Goal: Communication & Community: Ask a question

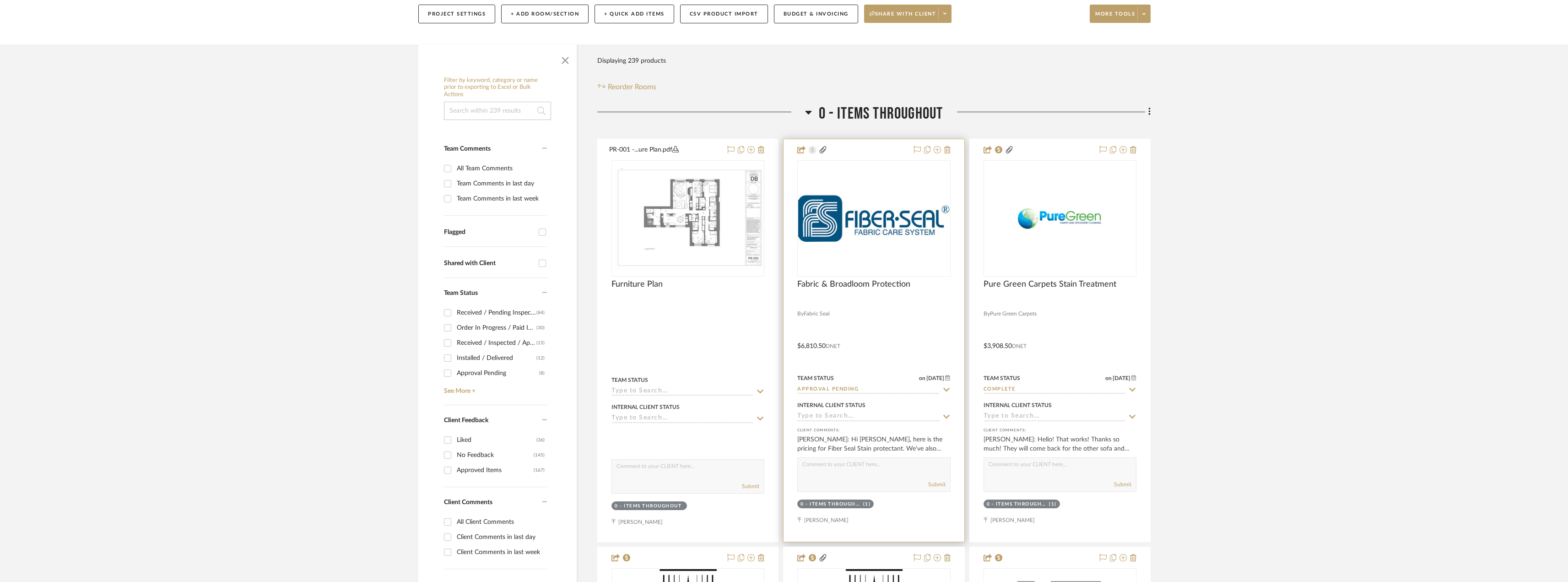
scroll to position [138, 0]
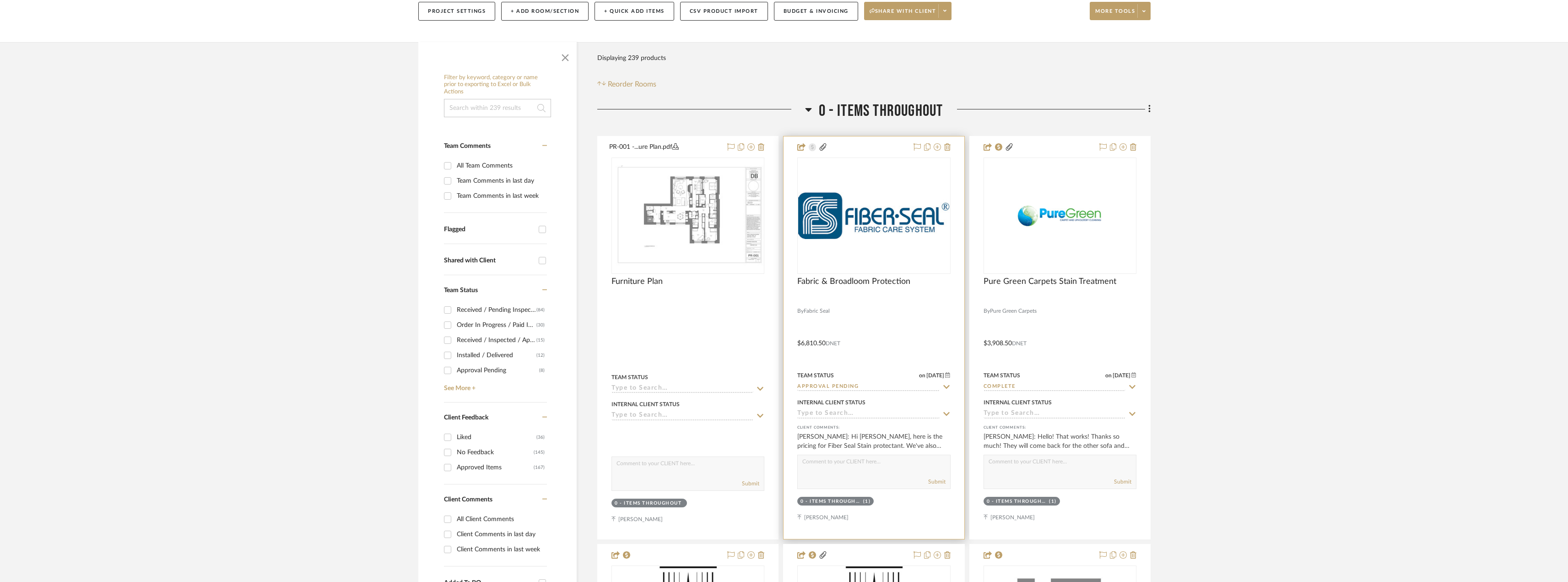
click at [848, 386] on input "Approval Pending" at bounding box center [868, 387] width 142 height 9
type input "rese"
click at [861, 426] on span "Reselect - Budget" at bounding box center [837, 429] width 60 height 6
type input "[DATE]"
type input "Reselect - Budget"
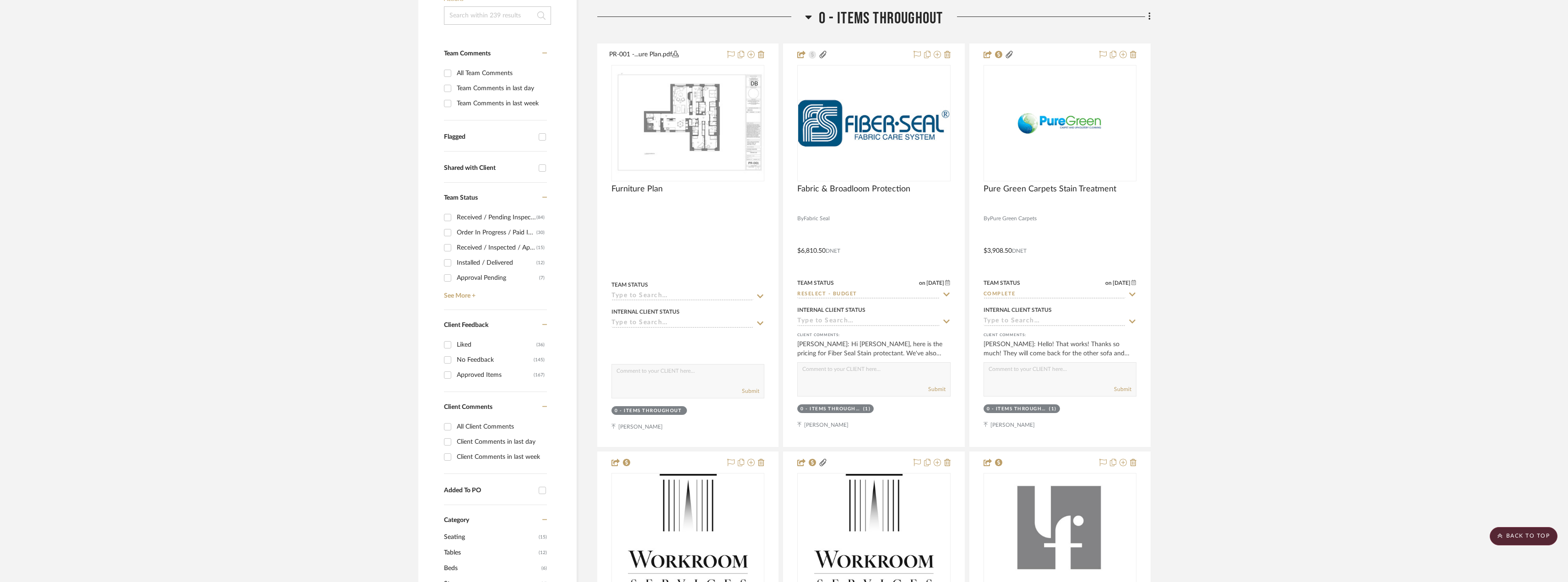
scroll to position [229, 0]
click at [488, 89] on div "Team Comments in last day" at bounding box center [500, 89] width 88 height 15
click at [455, 89] on input "Team Comments in last day" at bounding box center [447, 89] width 15 height 15
checkbox input "true"
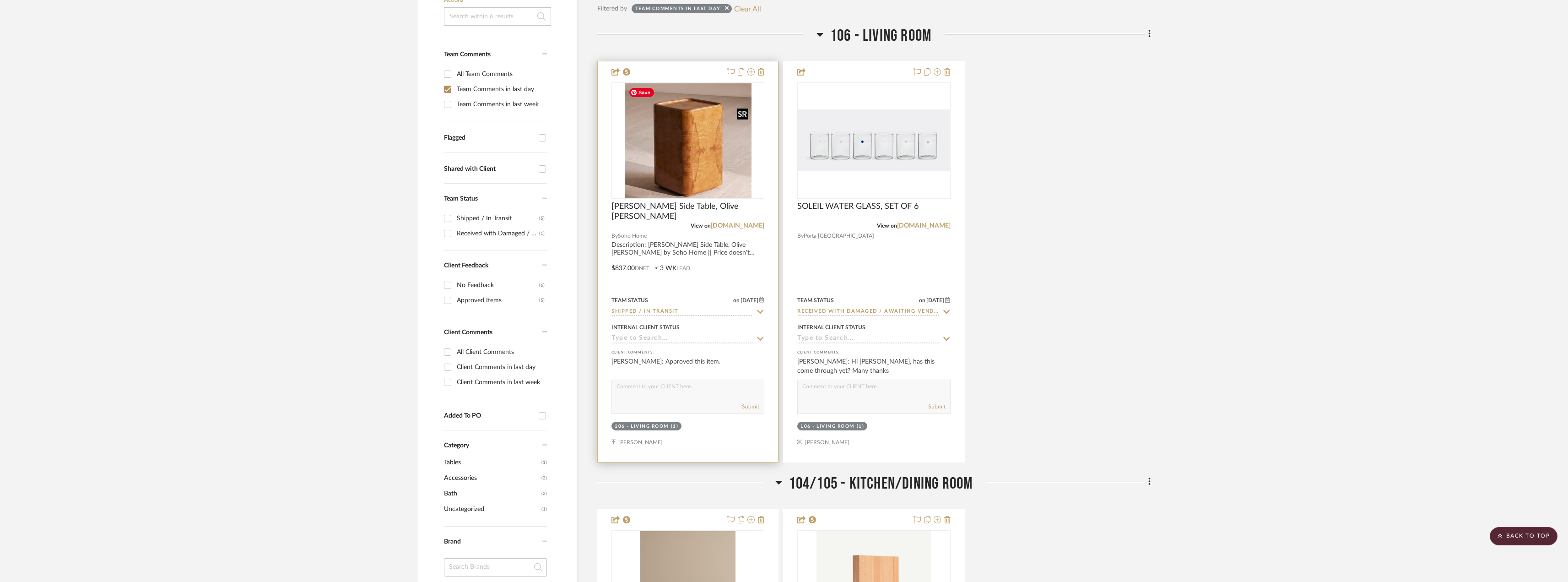
click at [709, 152] on img "0" at bounding box center [687, 140] width 126 height 114
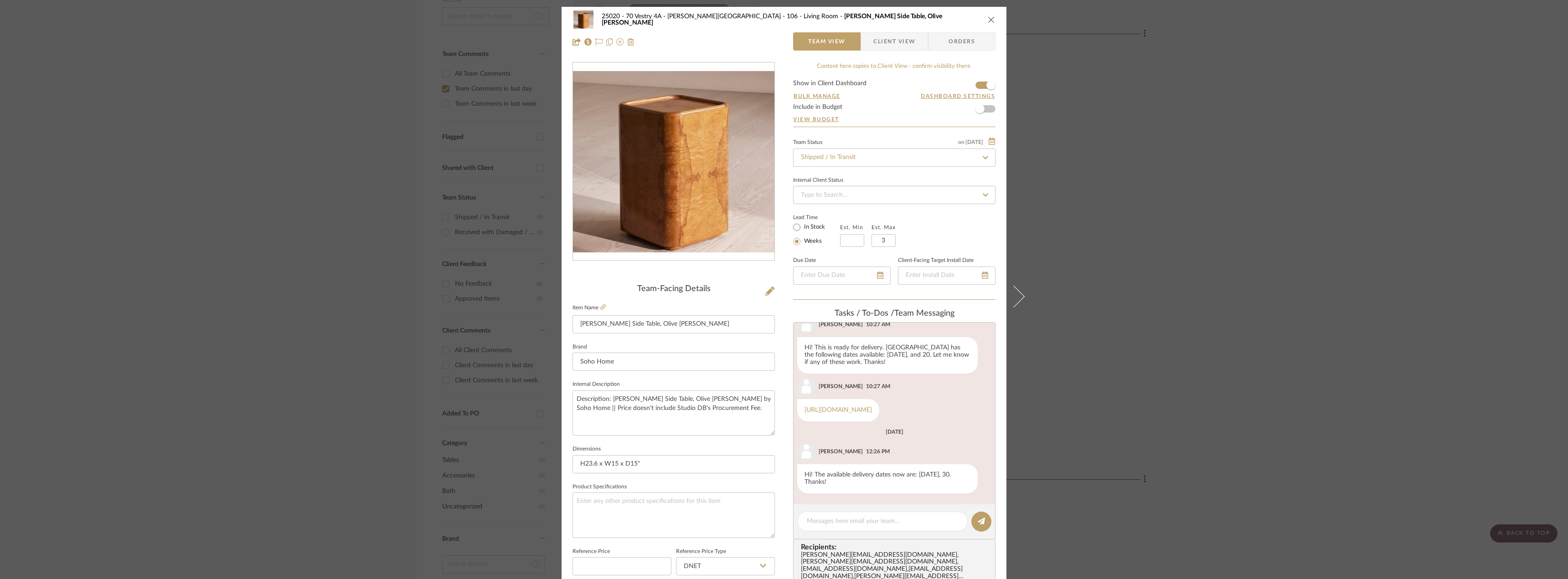
scroll to position [116, 0]
click at [880, 518] on textarea at bounding box center [882, 521] width 152 height 10
type textarea "Hi Anela, can you schedule this for September 26th?"
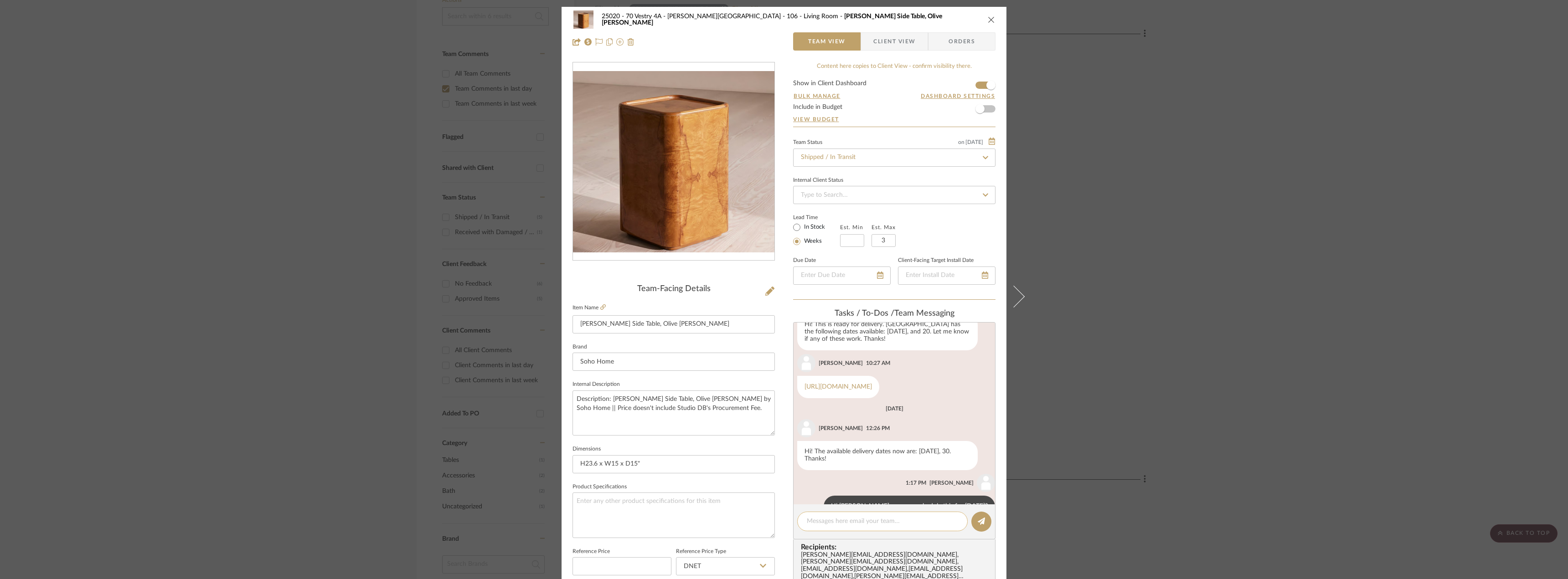
scroll to position [164, 0]
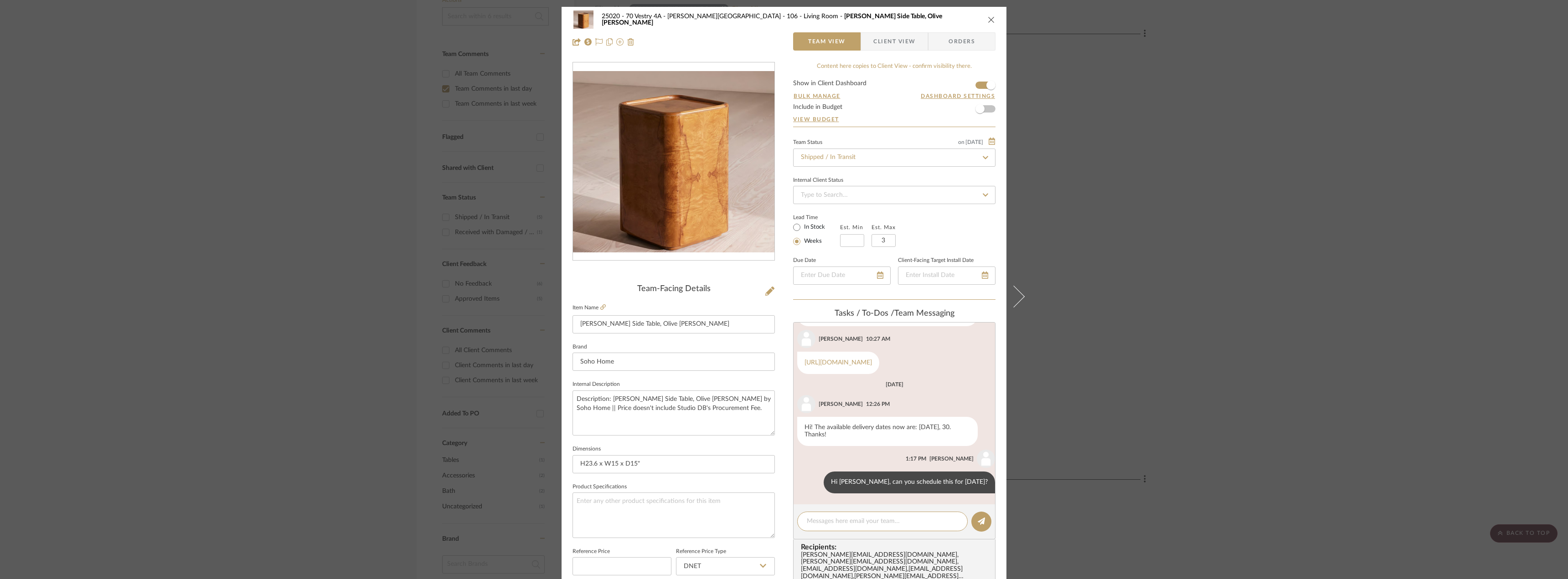
click at [1135, 285] on div "25020 - 70 Vestry 4A - Grant-Stanleigh 106 - Living Room Dawson Side Table, Oli…" at bounding box center [784, 290] width 1568 height 579
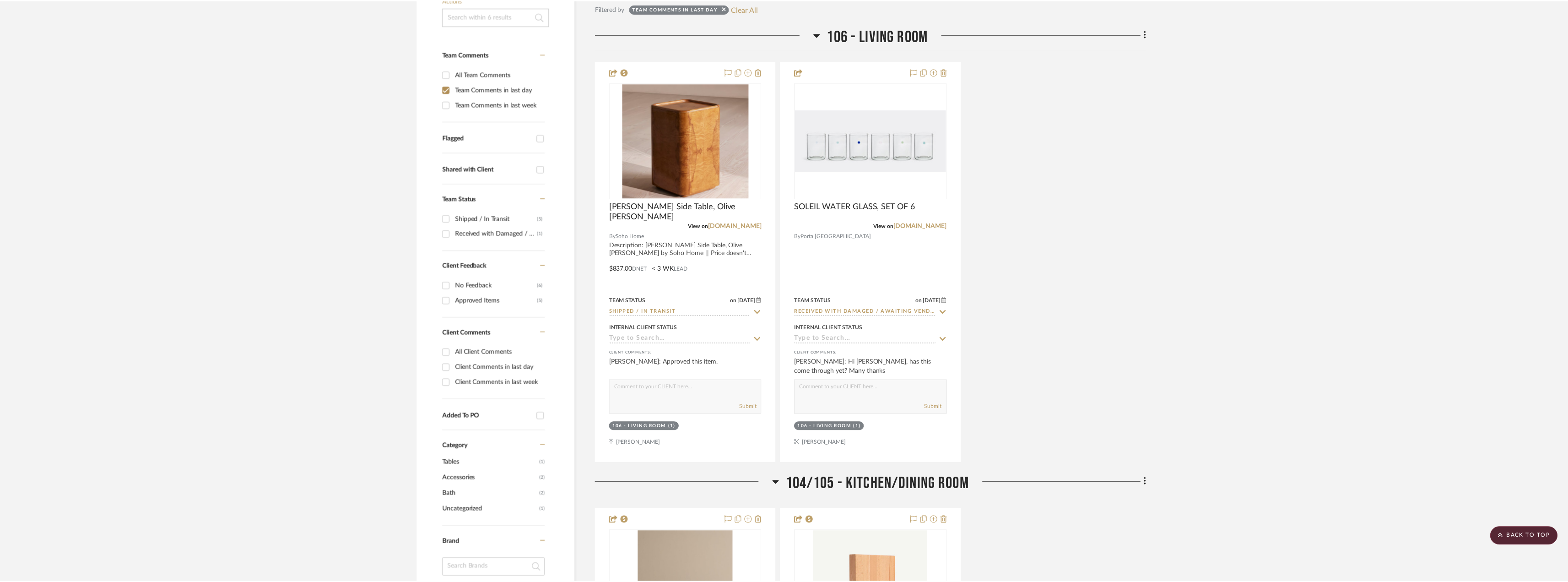
scroll to position [229, 0]
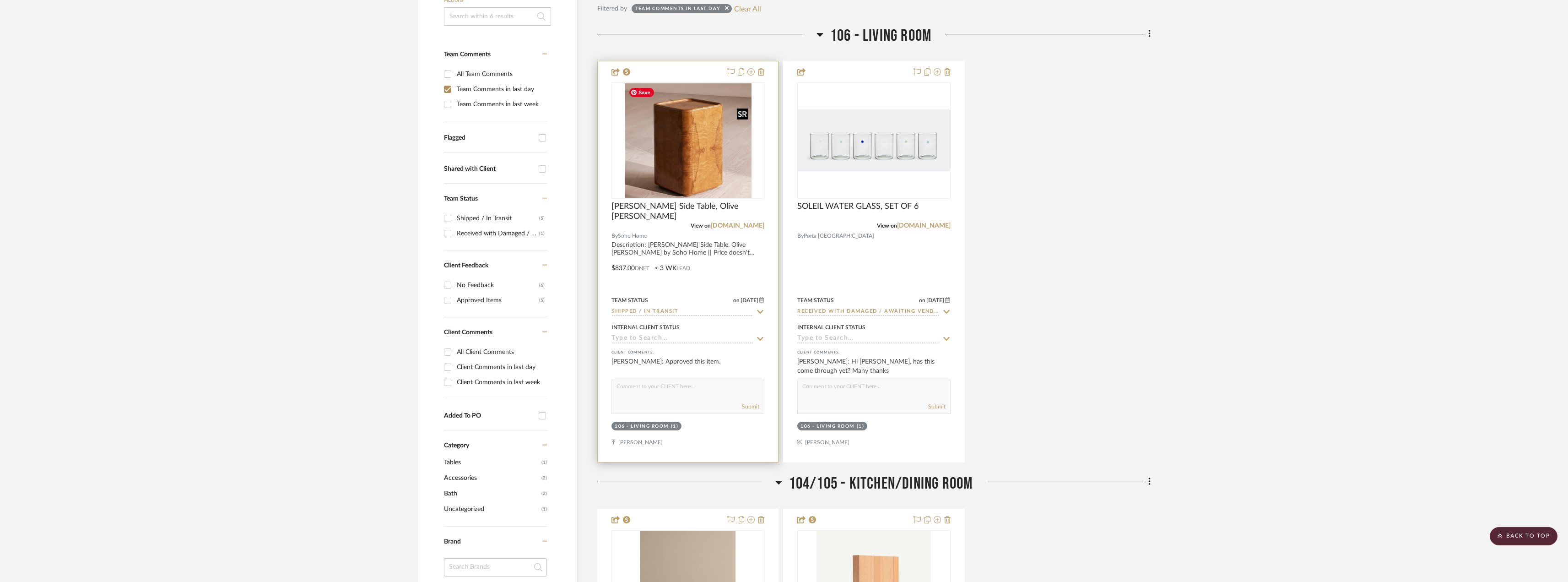
click at [708, 146] on img "0" at bounding box center [687, 140] width 126 height 114
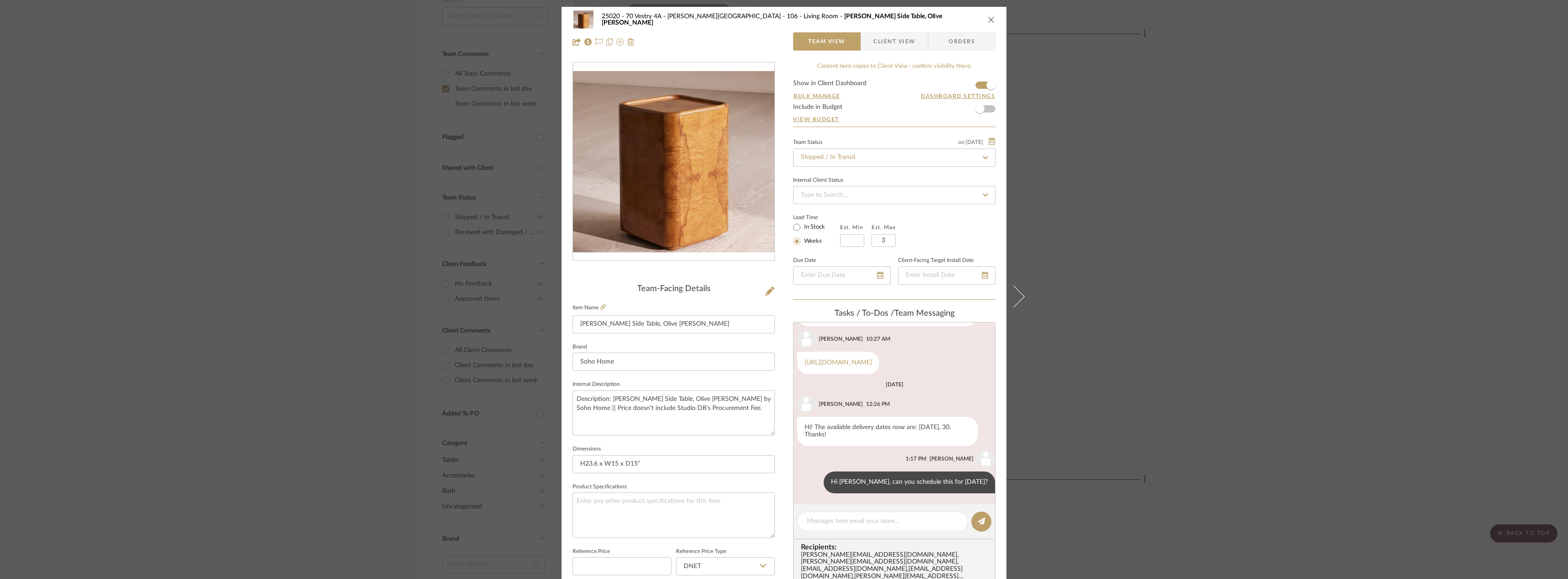
scroll to position [164, 0]
click at [908, 43] on span "Client View" at bounding box center [894, 41] width 42 height 18
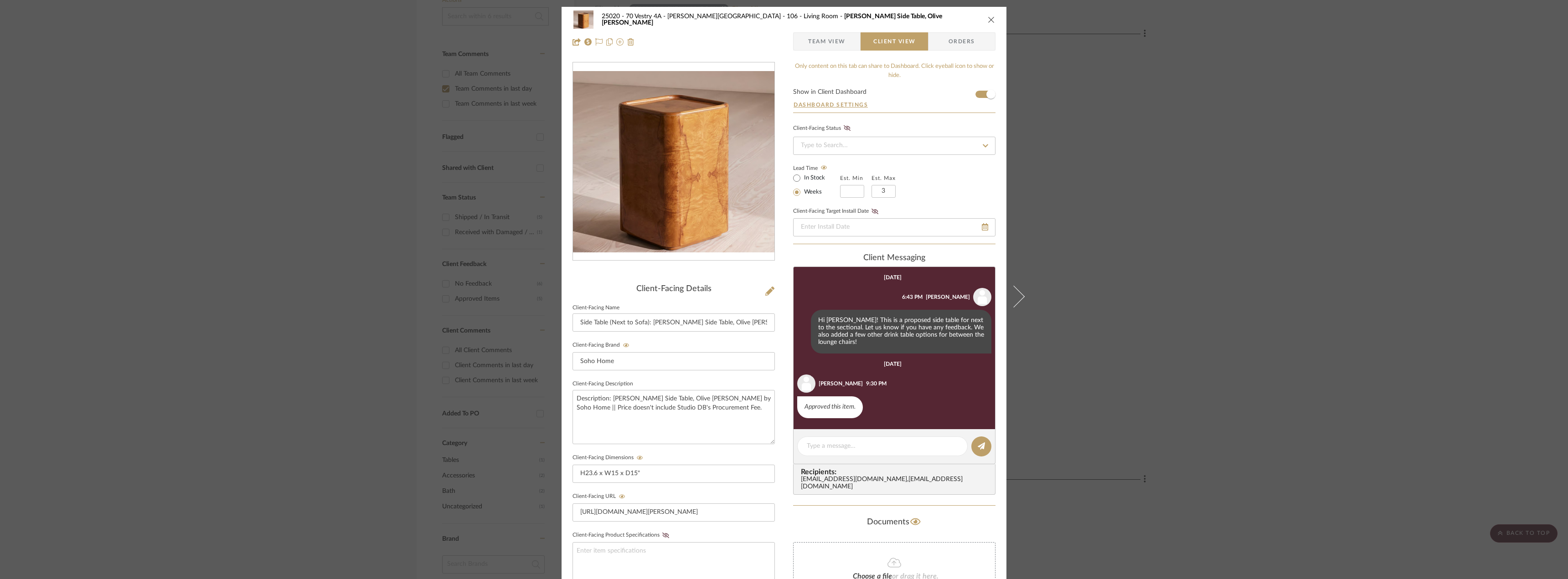
click at [1279, 286] on div "25020 - 70 Vestry 4A - Grant-Stanleigh 106 - Living Room Dawson Side Table, Oli…" at bounding box center [784, 290] width 1568 height 579
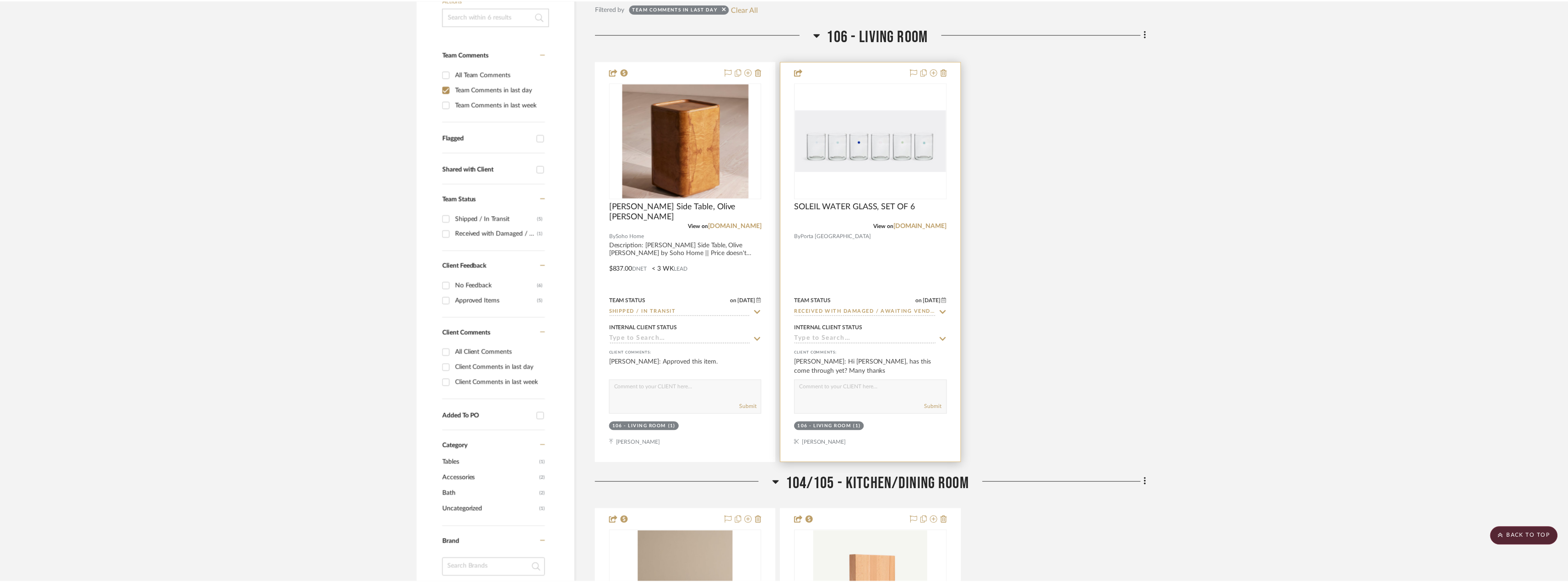
scroll to position [229, 0]
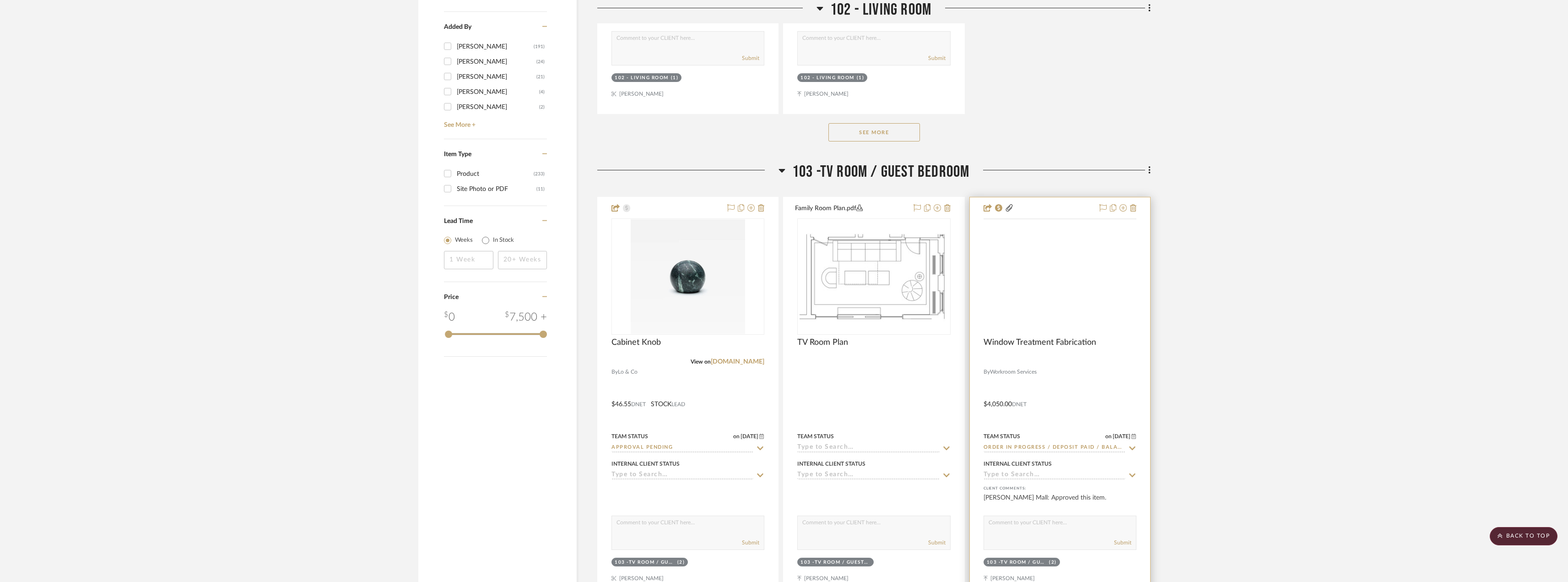
scroll to position [1419, 0]
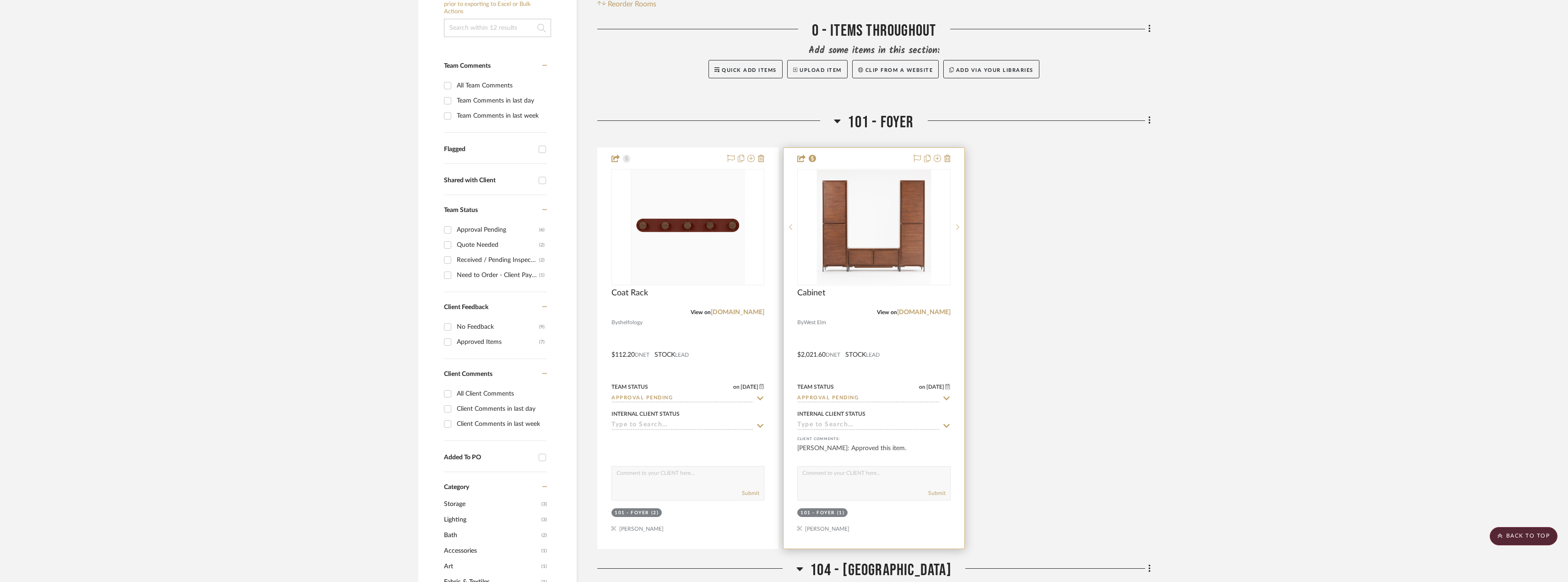
click at [832, 400] on input "Approval Pending" at bounding box center [868, 399] width 142 height 9
type input "need"
click at [846, 493] on div "Need to Order - Client Payment Received" at bounding box center [873, 493] width 152 height 33
type input "[DATE]"
type input "Need to Order - Client Payment Received"
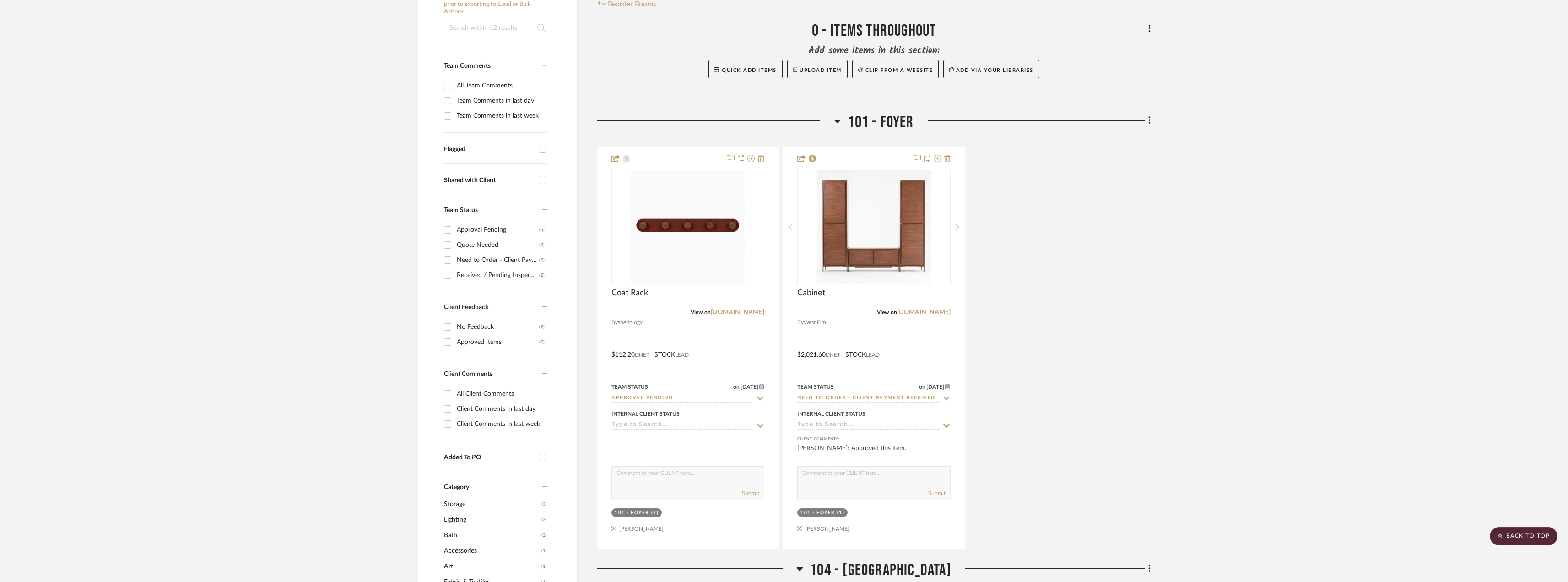
click at [1124, 329] on div "Coat Rack View on shelfology.com By shelfology $112.20 DNET STOCK LEAD Team Sta…" at bounding box center [873, 348] width 553 height 402
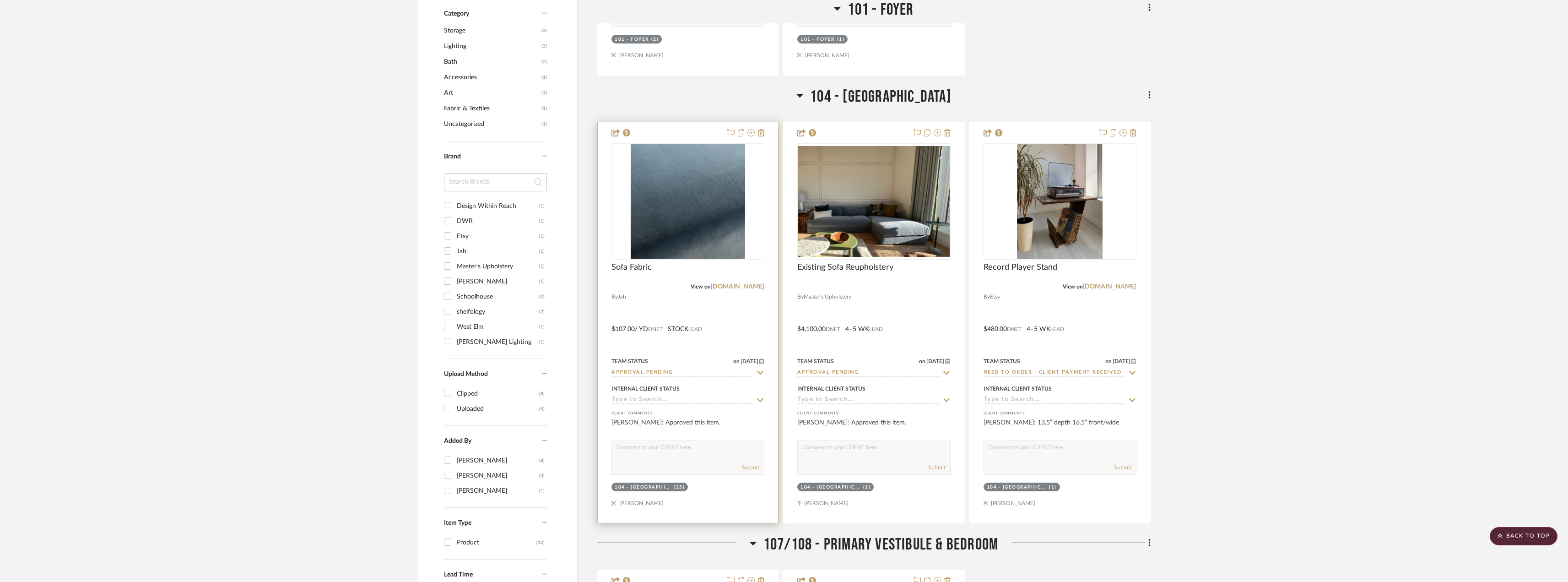
scroll to position [676, 0]
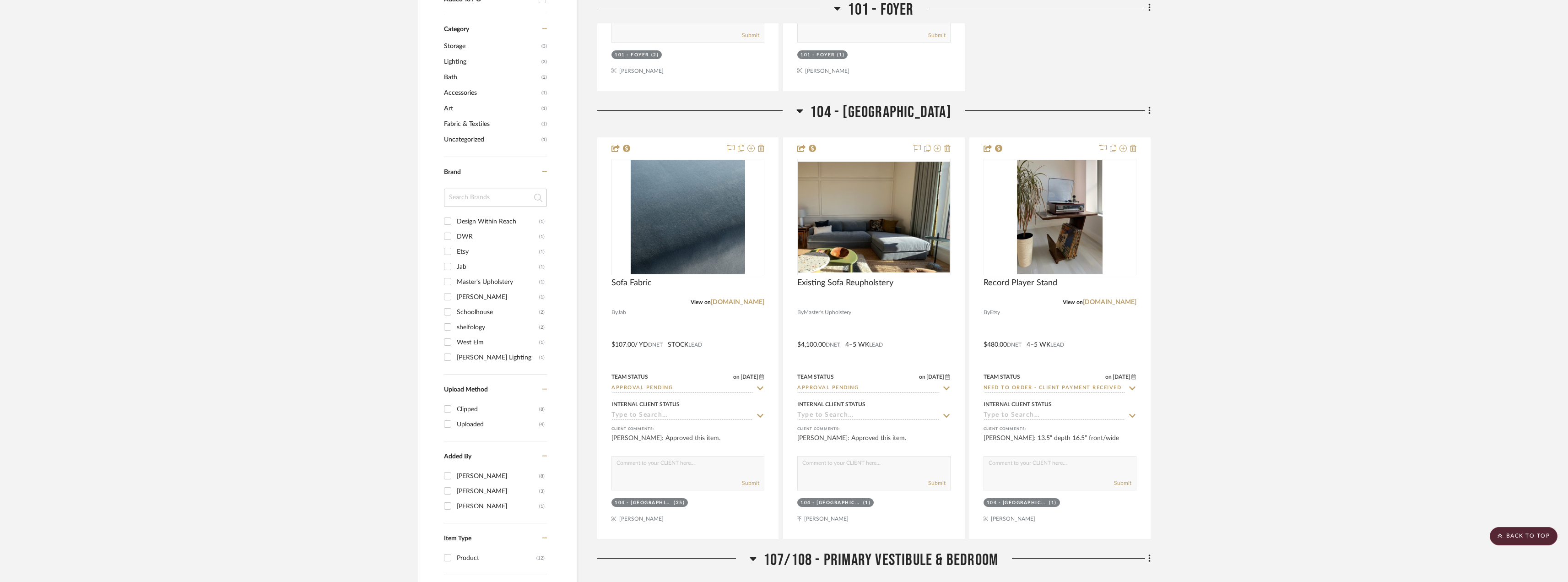
click at [691, 254] on img "0" at bounding box center [687, 216] width 114 height 114
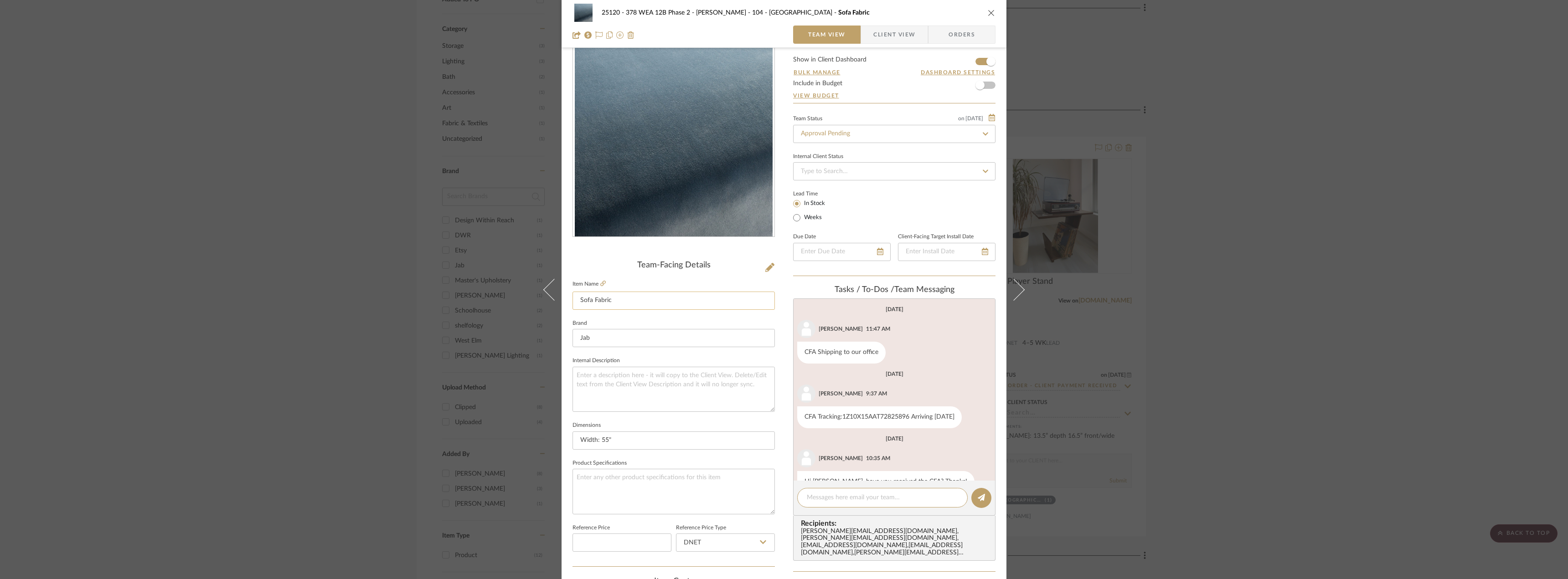
scroll to position [71, 0]
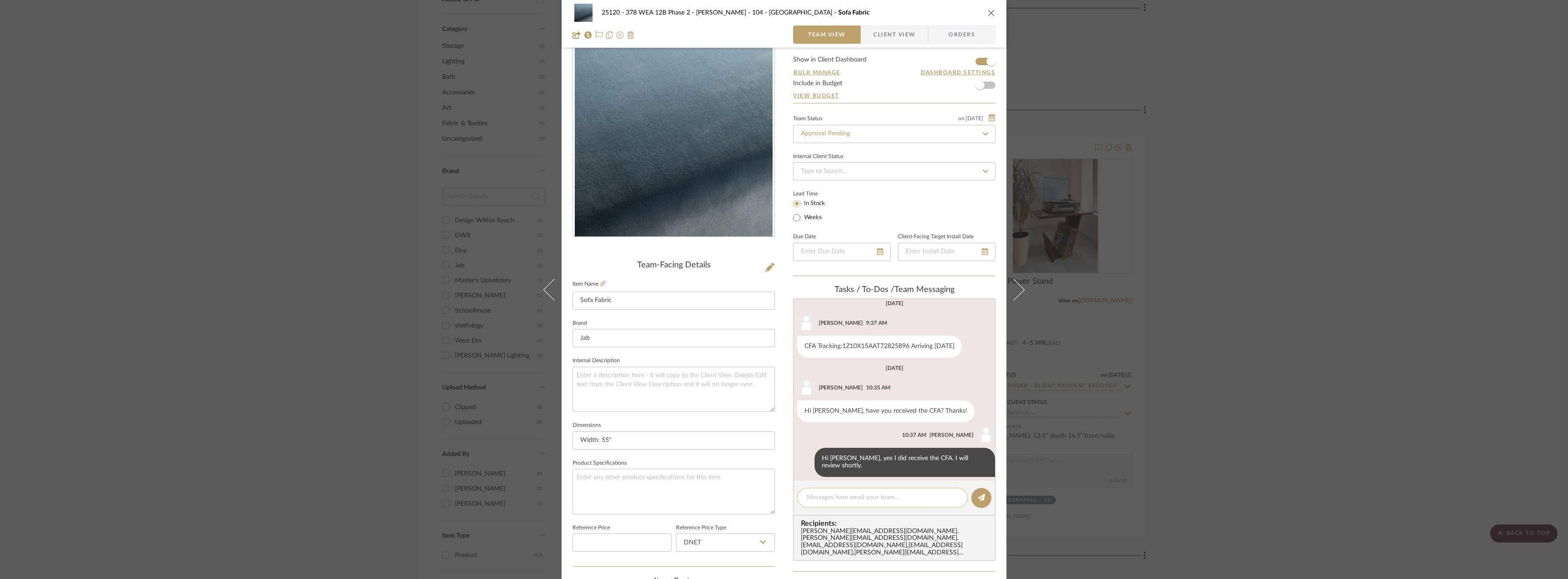
click at [841, 496] on textarea at bounding box center [882, 498] width 152 height 10
type textarea "Hi Anela, do you mind confirming if this fabric is still on reserve?"
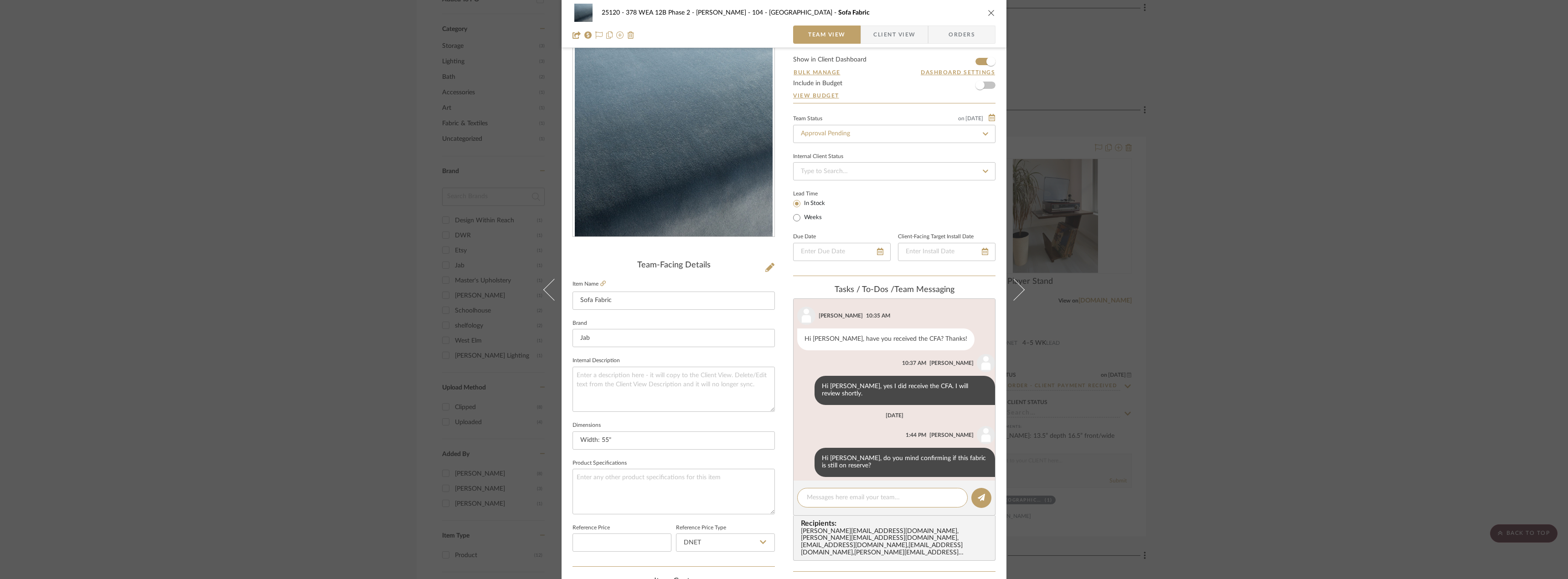
click at [1239, 238] on div "25120 - 378 WEA 12B Phase 2 - Mautner 104 - Grand Room Sofa Fabric Team View Cl…" at bounding box center [784, 290] width 1568 height 579
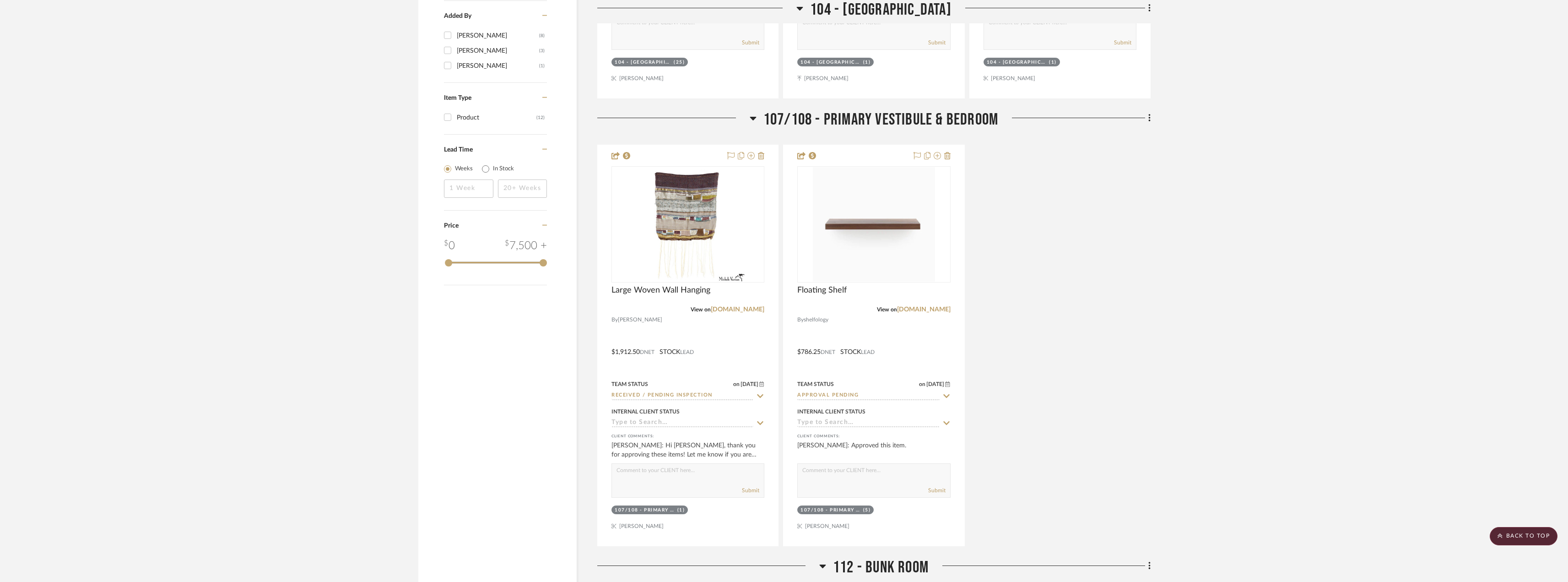
scroll to position [1087, 0]
